Goal: Navigation & Orientation: Find specific page/section

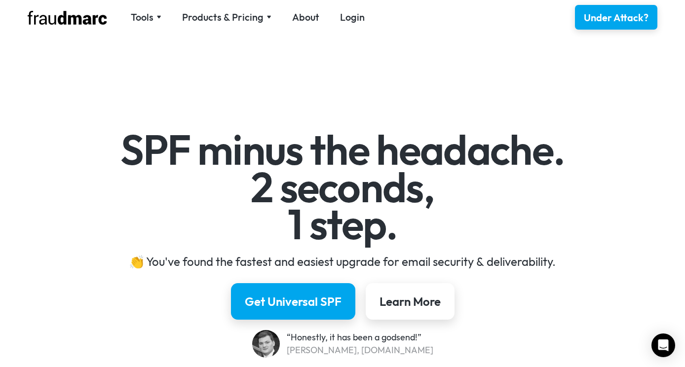
scroll to position [9, 0]
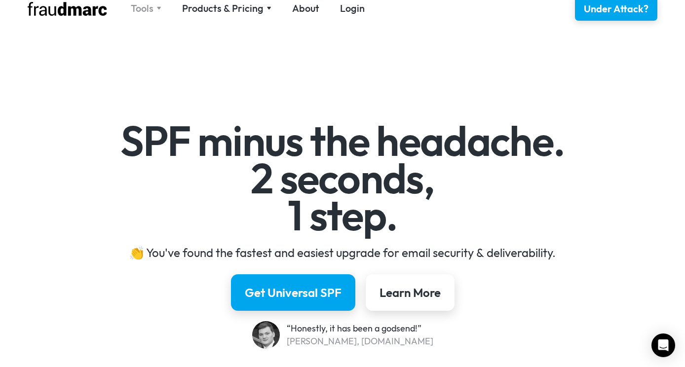
click at [155, 3] on div "Tools" at bounding box center [146, 8] width 31 height 14
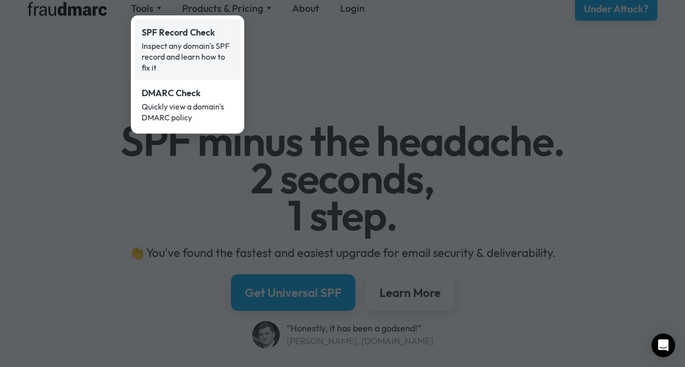
click at [142, 59] on div "Inspect any domain's SPF record and learn how to fix it" at bounding box center [188, 56] width 92 height 33
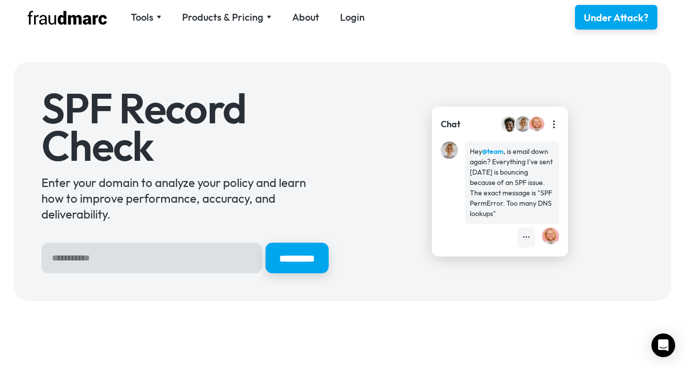
click at [249, 10] on div "Tools SPF Record Check Inspect any domain's SPF record and learn how to fix it …" at bounding box center [201, 17] width 347 height 15
click at [241, 20] on div "Products & Pricing" at bounding box center [222, 17] width 81 height 14
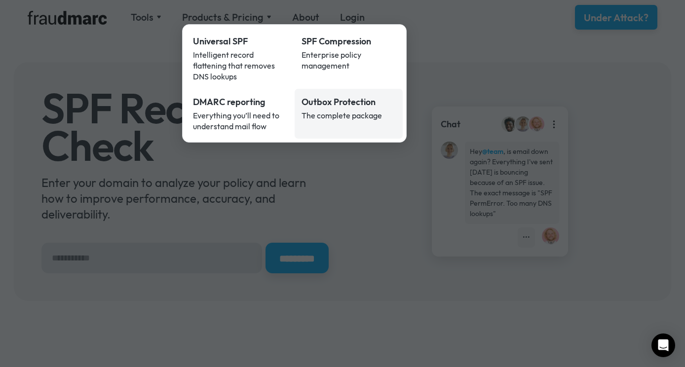
click at [308, 96] on div "Outbox Protection" at bounding box center [348, 102] width 95 height 13
